Goal: Transaction & Acquisition: Download file/media

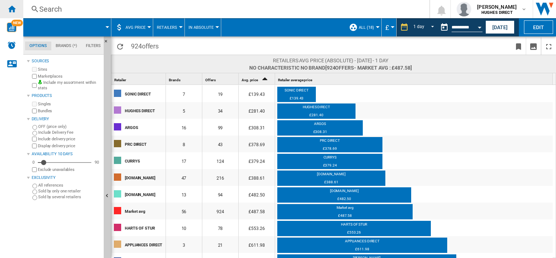
click at [10, 11] on ng-md-icon "Home" at bounding box center [11, 8] width 9 height 9
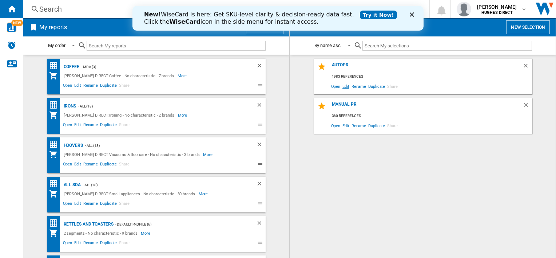
click at [349, 84] on span "Edit" at bounding box center [345, 86] width 9 height 10
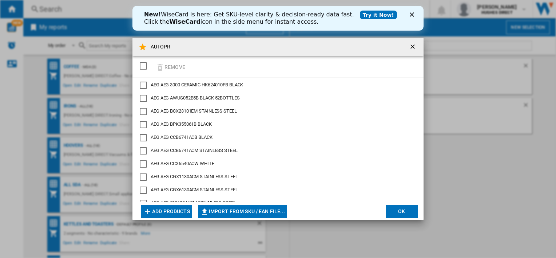
click at [145, 64] on div "SELECTIONS.EDITION_POPUP.SELECT_DESELECT" at bounding box center [143, 65] width 7 height 7
click at [233, 209] on button "Import from SKU / EAN file..." at bounding box center [242, 211] width 89 height 13
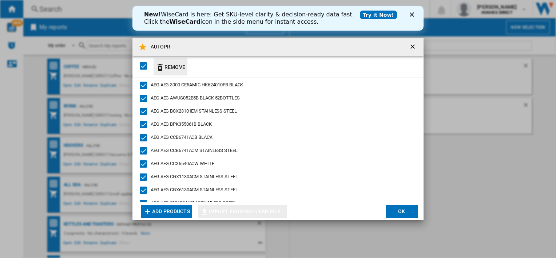
click at [160, 70] on ng-md-icon "button" at bounding box center [160, 67] width 9 height 9
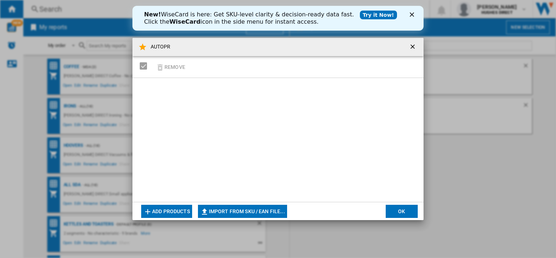
click at [241, 219] on md-dialog-actions "Add products Import from SKU / EAN file... Import manually... OK" at bounding box center [278, 211] width 291 height 18
click at [242, 211] on button "Import from SKU / EAN file..." at bounding box center [242, 211] width 89 height 13
type input "**********"
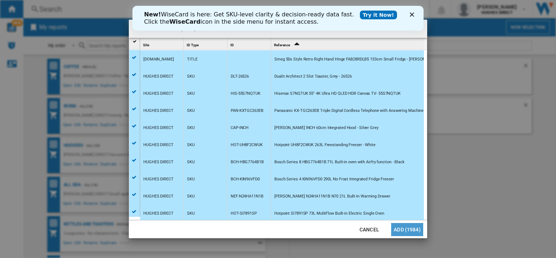
click at [416, 223] on button "Add (1984)" at bounding box center [407, 229] width 32 height 13
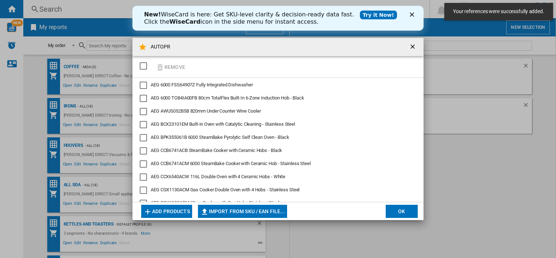
click at [401, 213] on button "OK" at bounding box center [402, 211] width 32 height 13
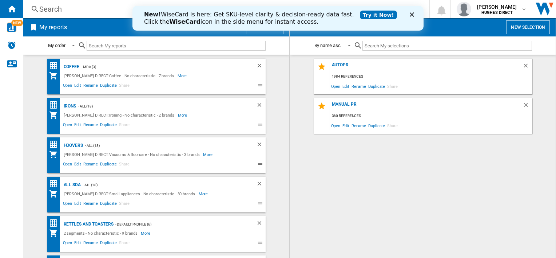
click at [338, 67] on div "AUTOPR" at bounding box center [426, 67] width 193 height 10
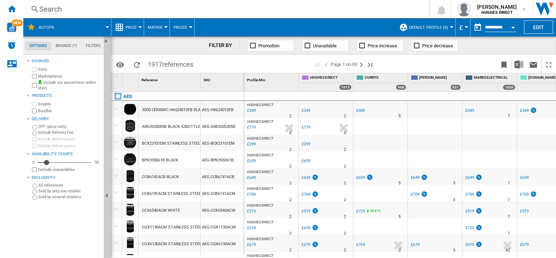
click at [427, 32] on button "Default profile (6)" at bounding box center [430, 27] width 43 height 18
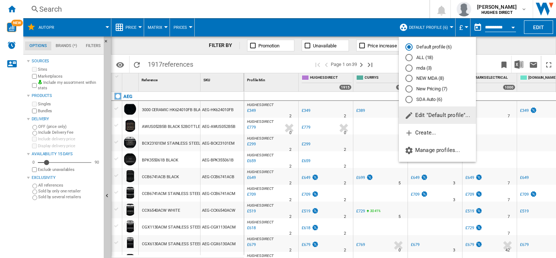
click at [434, 90] on md-radio-button "New Pricing (7)" at bounding box center [438, 89] width 64 height 7
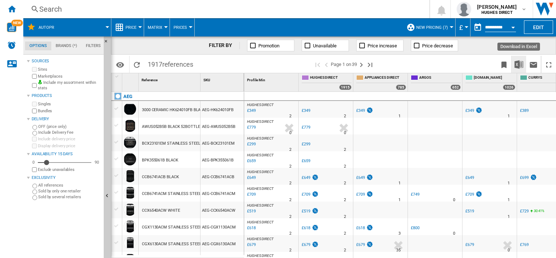
click at [523, 64] on img "Download in Excel" at bounding box center [519, 64] width 9 height 9
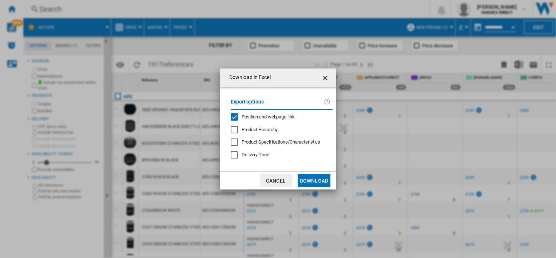
click at [233, 119] on div "Position and webpage link" at bounding box center [234, 116] width 7 height 7
click at [322, 179] on button "Download" at bounding box center [314, 180] width 33 height 13
